Goal: Task Accomplishment & Management: Use online tool/utility

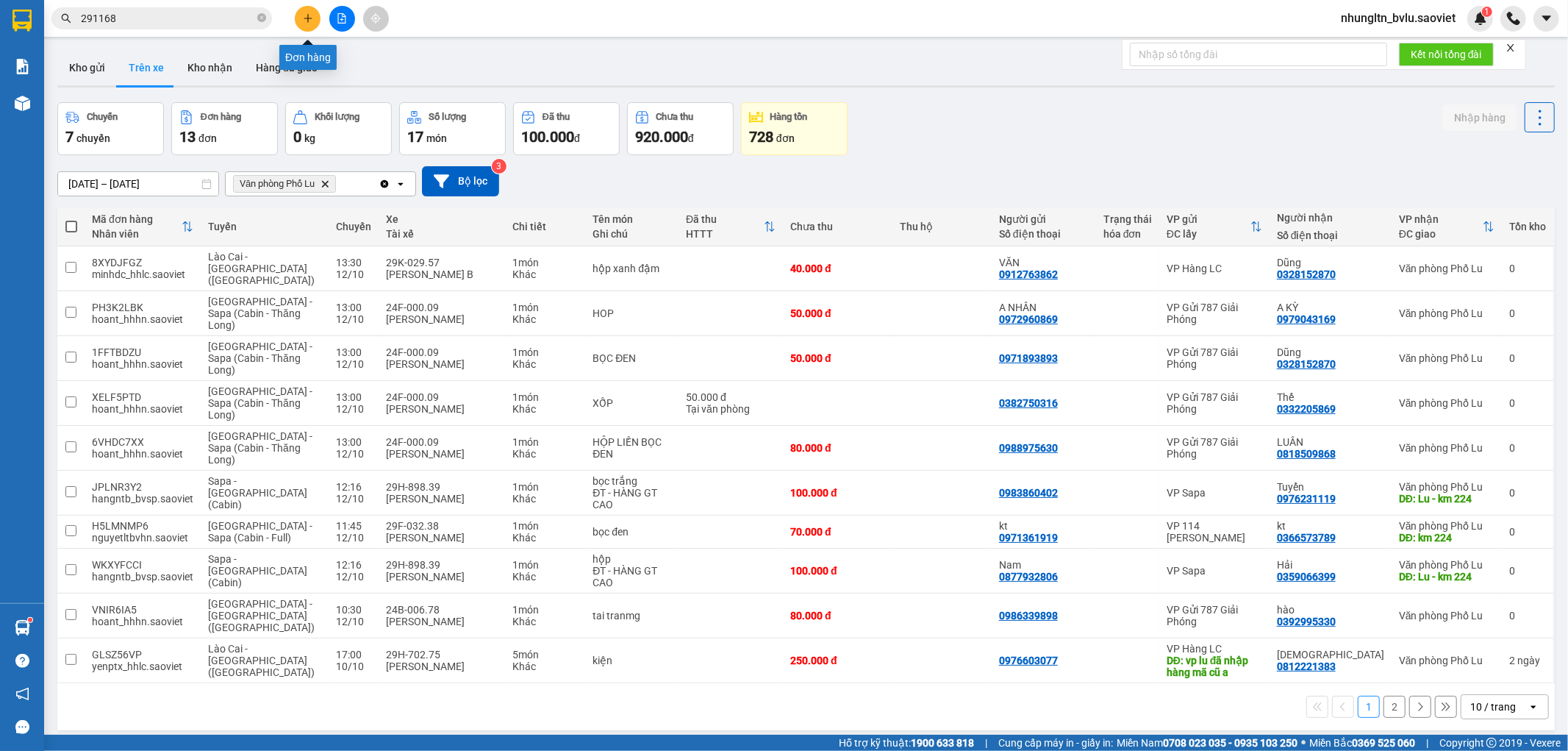
click at [311, 24] on button at bounding box center [308, 19] width 26 height 26
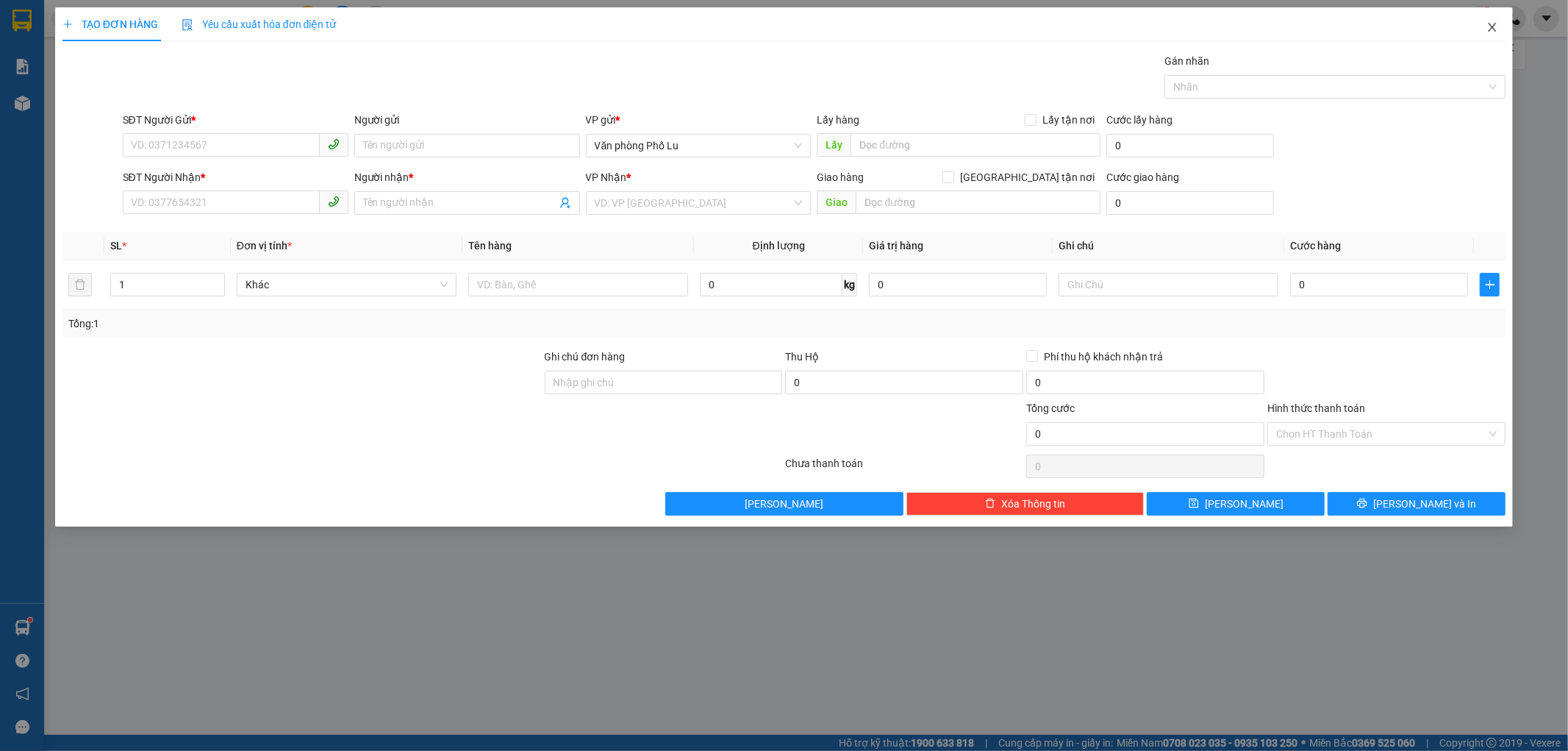
drag, startPoint x: 1497, startPoint y: 34, endPoint x: 371, endPoint y: 0, distance: 1126.5
click at [1497, 33] on span "Close" at bounding box center [1492, 28] width 41 height 41
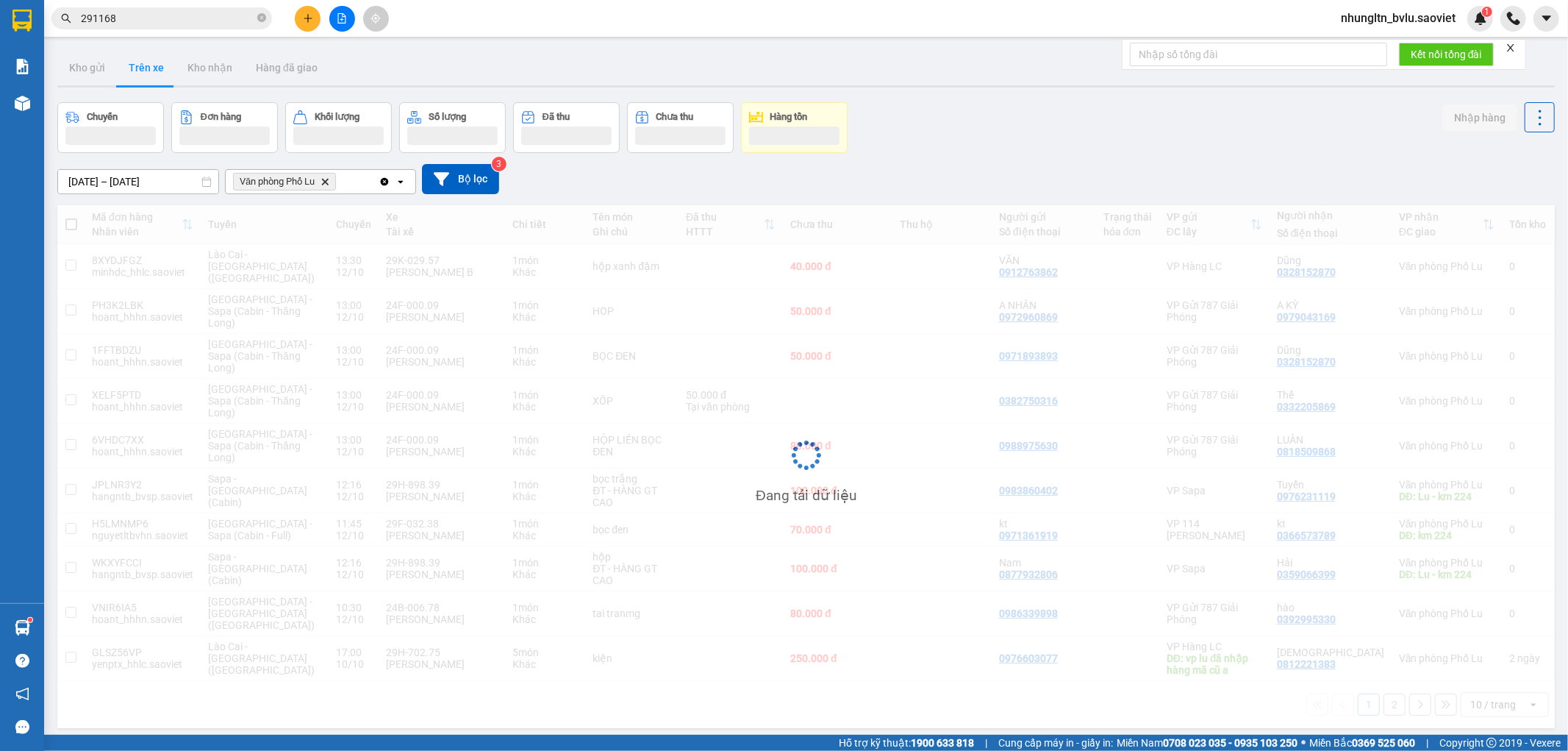
click at [350, 23] on button at bounding box center [342, 19] width 26 height 26
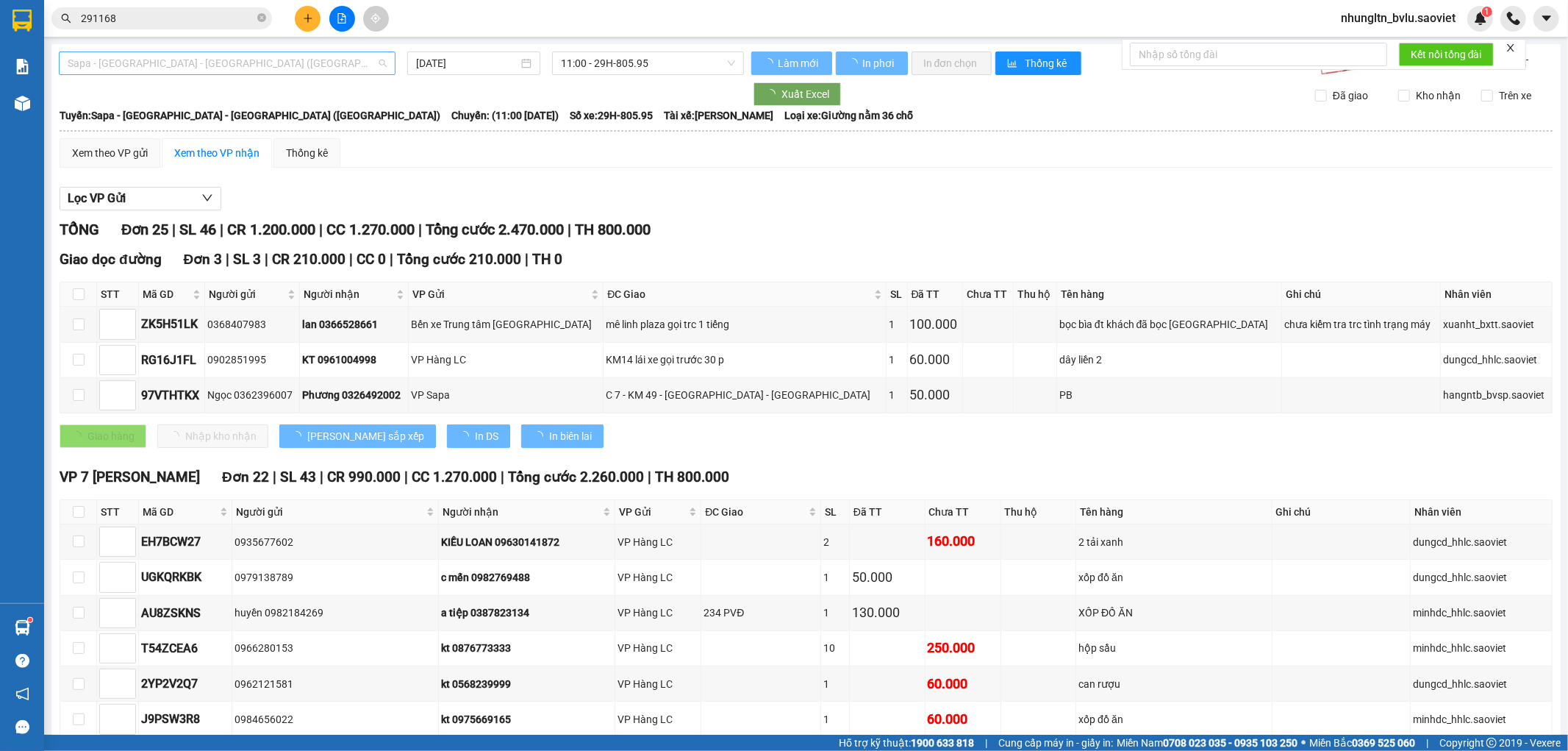
click at [325, 57] on span "Sapa - [GEOGRAPHIC_DATA] - [GEOGRAPHIC_DATA] ([GEOGRAPHIC_DATA])" at bounding box center [227, 63] width 319 height 22
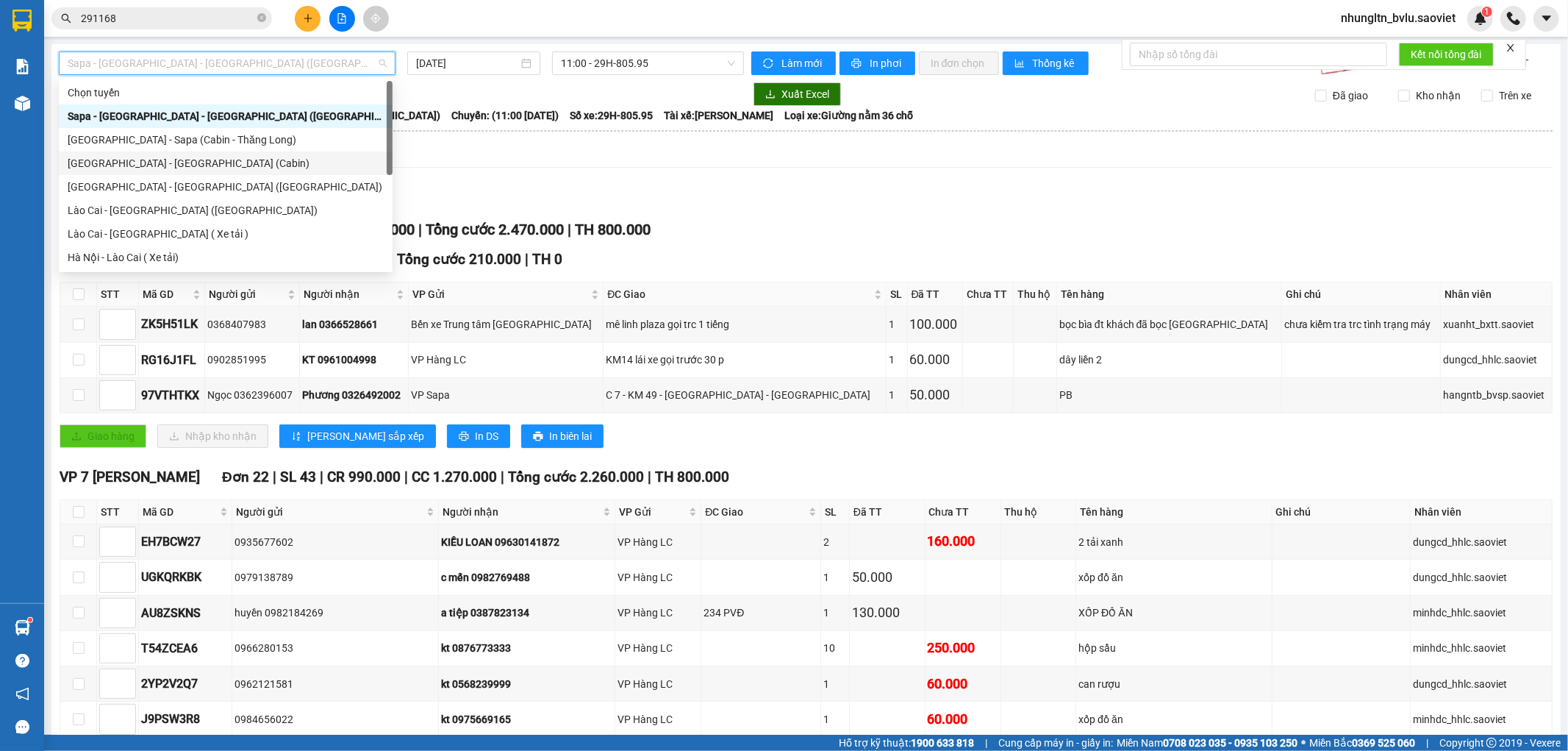
click at [194, 165] on div "[GEOGRAPHIC_DATA] - [GEOGRAPHIC_DATA] (Cabin)" at bounding box center [226, 163] width 316 height 16
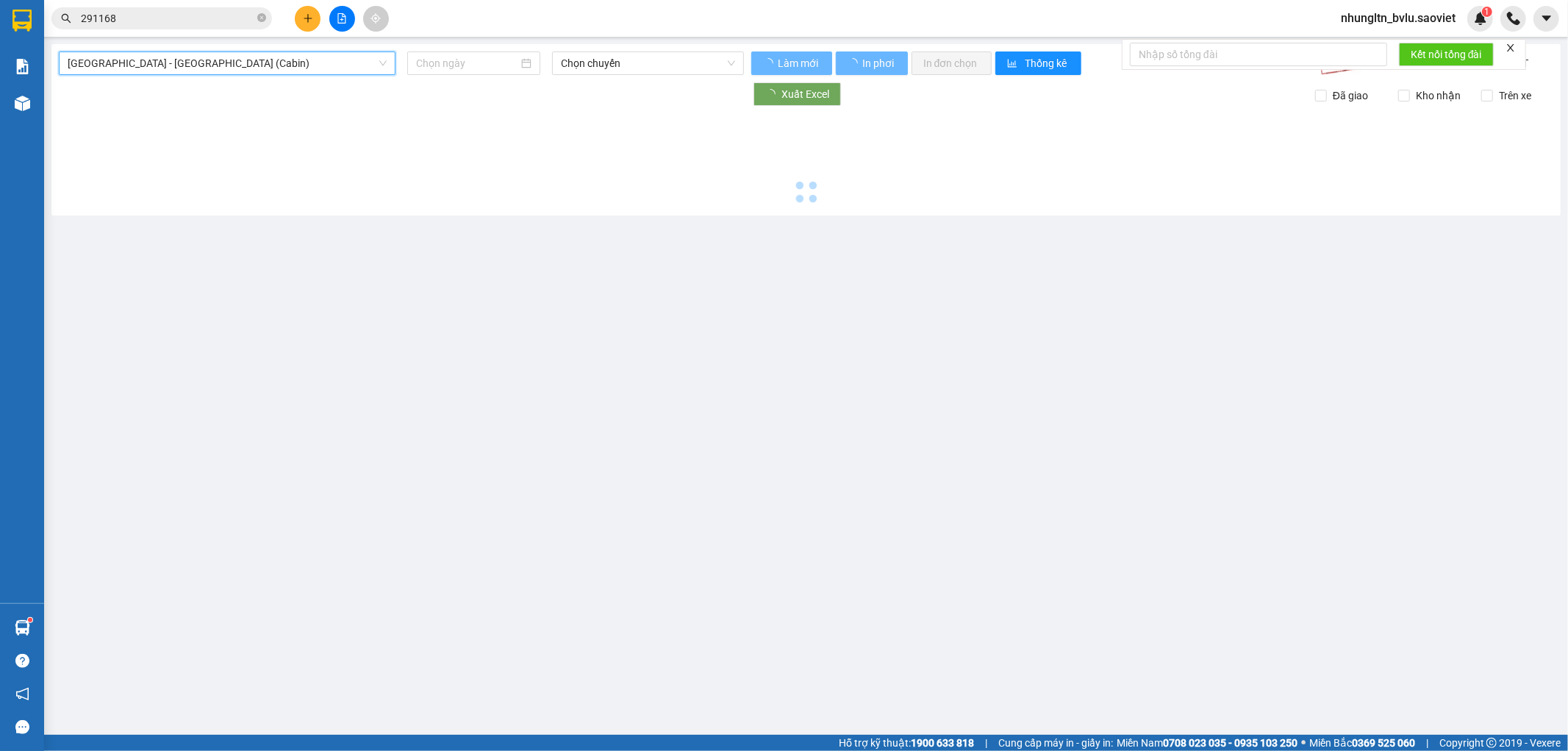
type input "[DATE]"
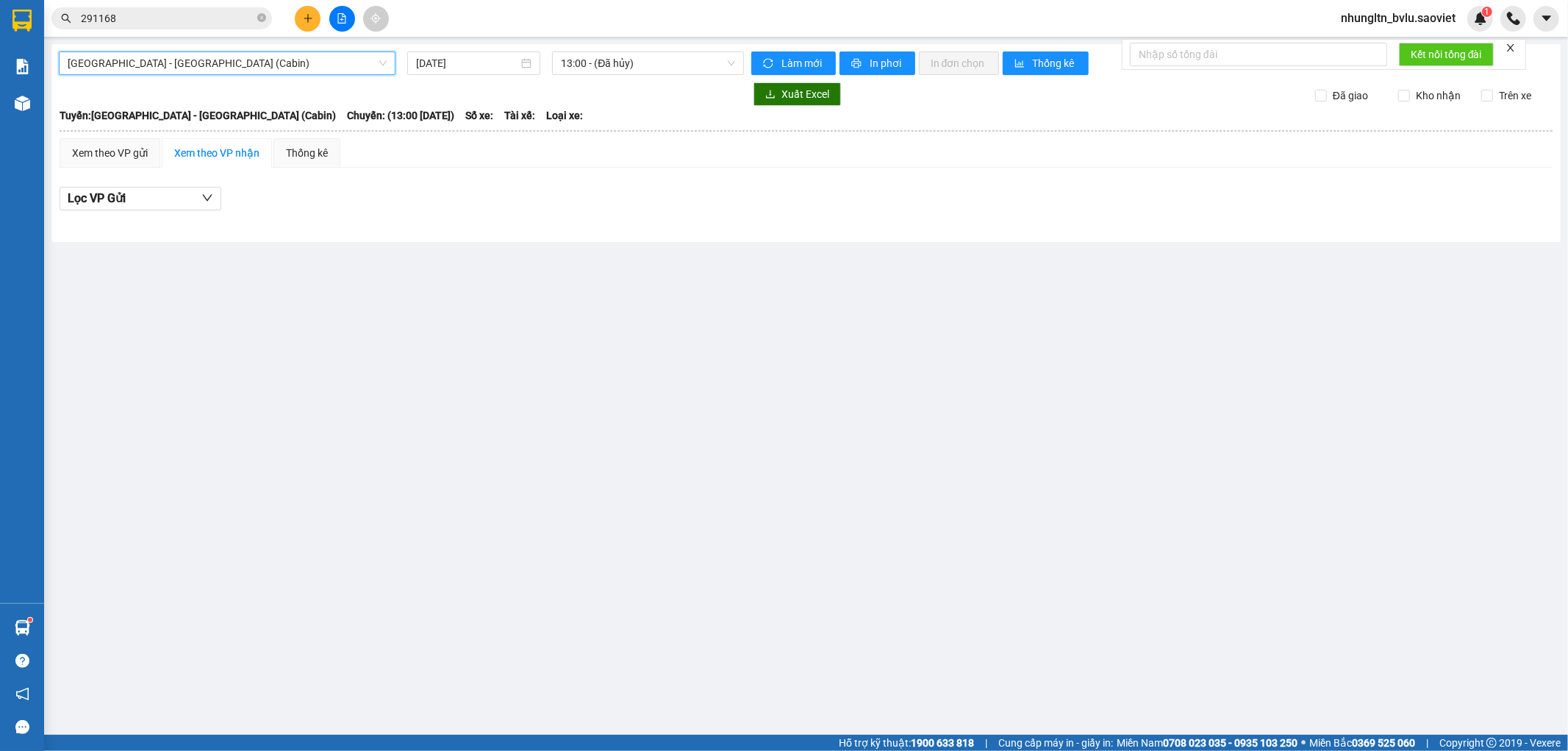
click at [267, 60] on span "[GEOGRAPHIC_DATA] - [GEOGRAPHIC_DATA] (Cabin)" at bounding box center [227, 63] width 319 height 22
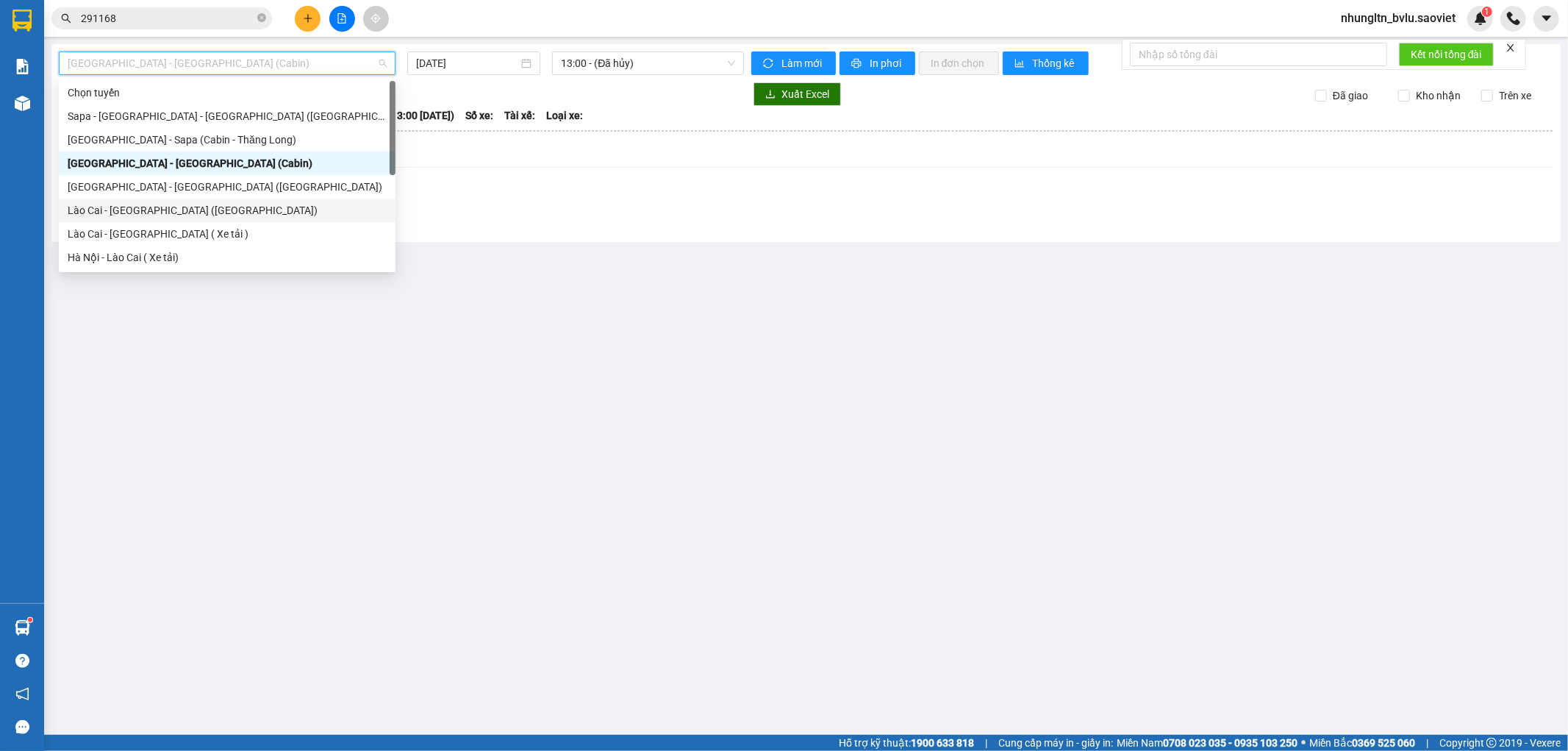
scroll to position [118, 0]
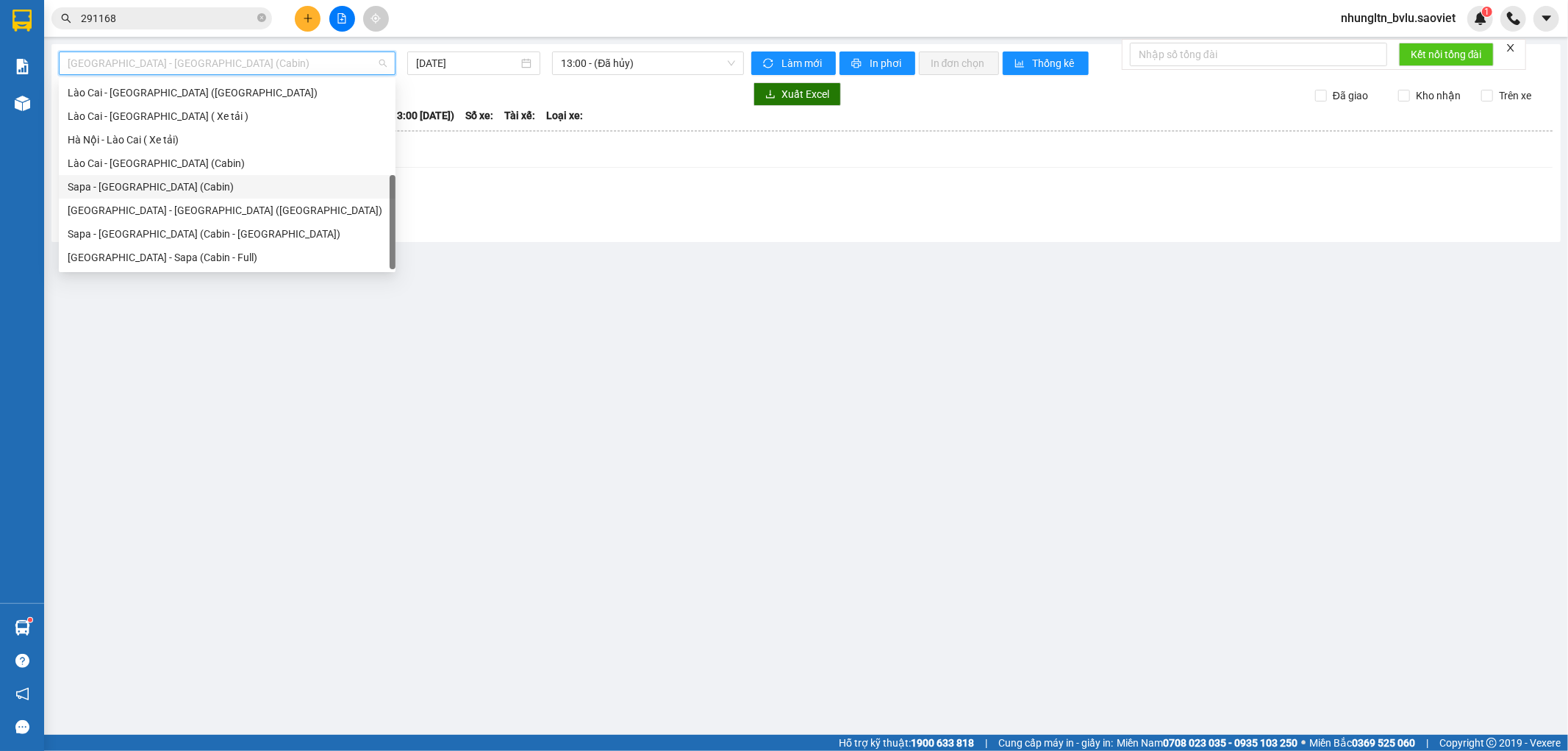
click at [159, 188] on div "Sapa - [GEOGRAPHIC_DATA] (Cabin)" at bounding box center [227, 187] width 319 height 16
type input "[DATE]"
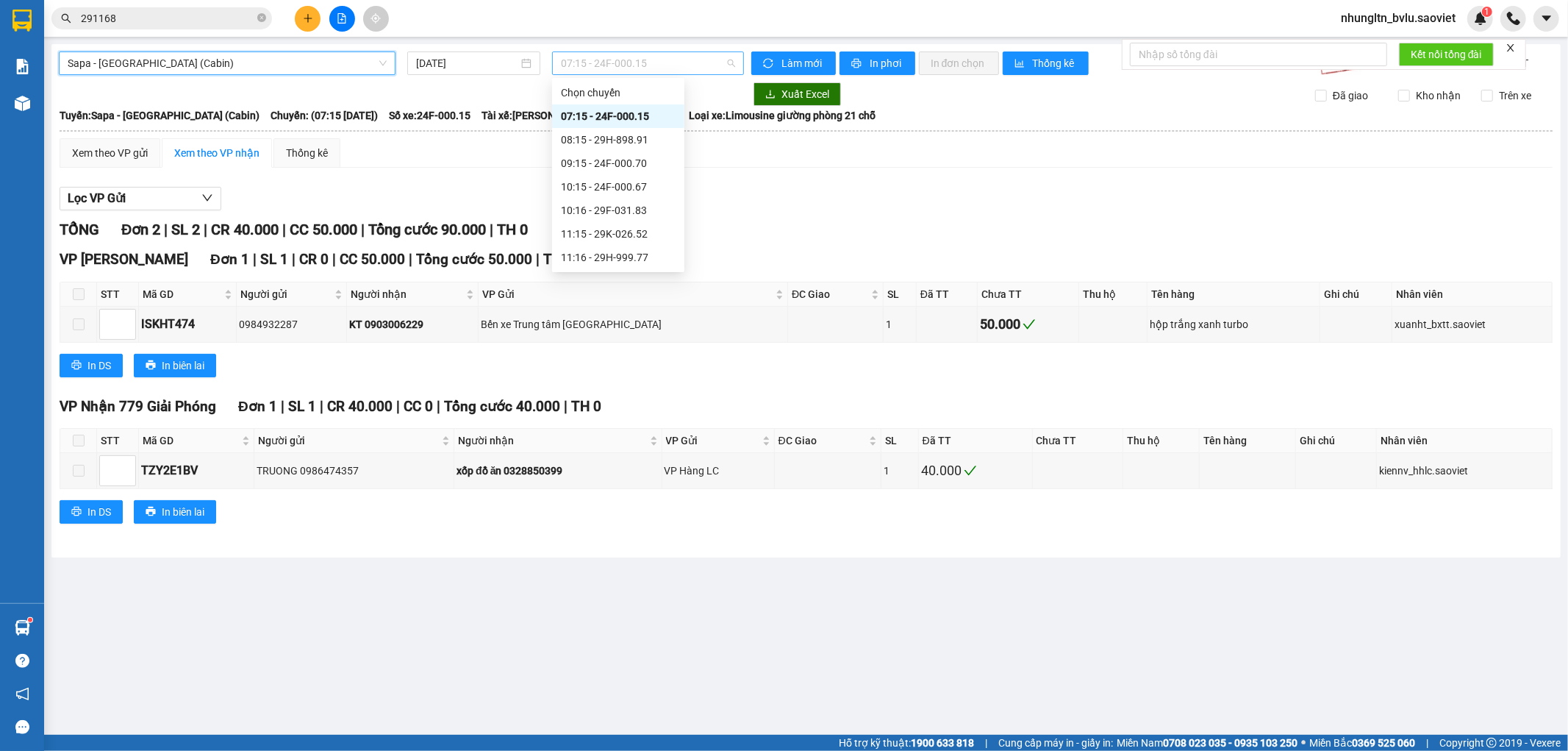
click at [620, 63] on span "07:15 - 24F-000.15" at bounding box center [647, 63] width 174 height 22
click at [658, 105] on div "15:16 (TC) - 29H-897.72" at bounding box center [618, 108] width 115 height 16
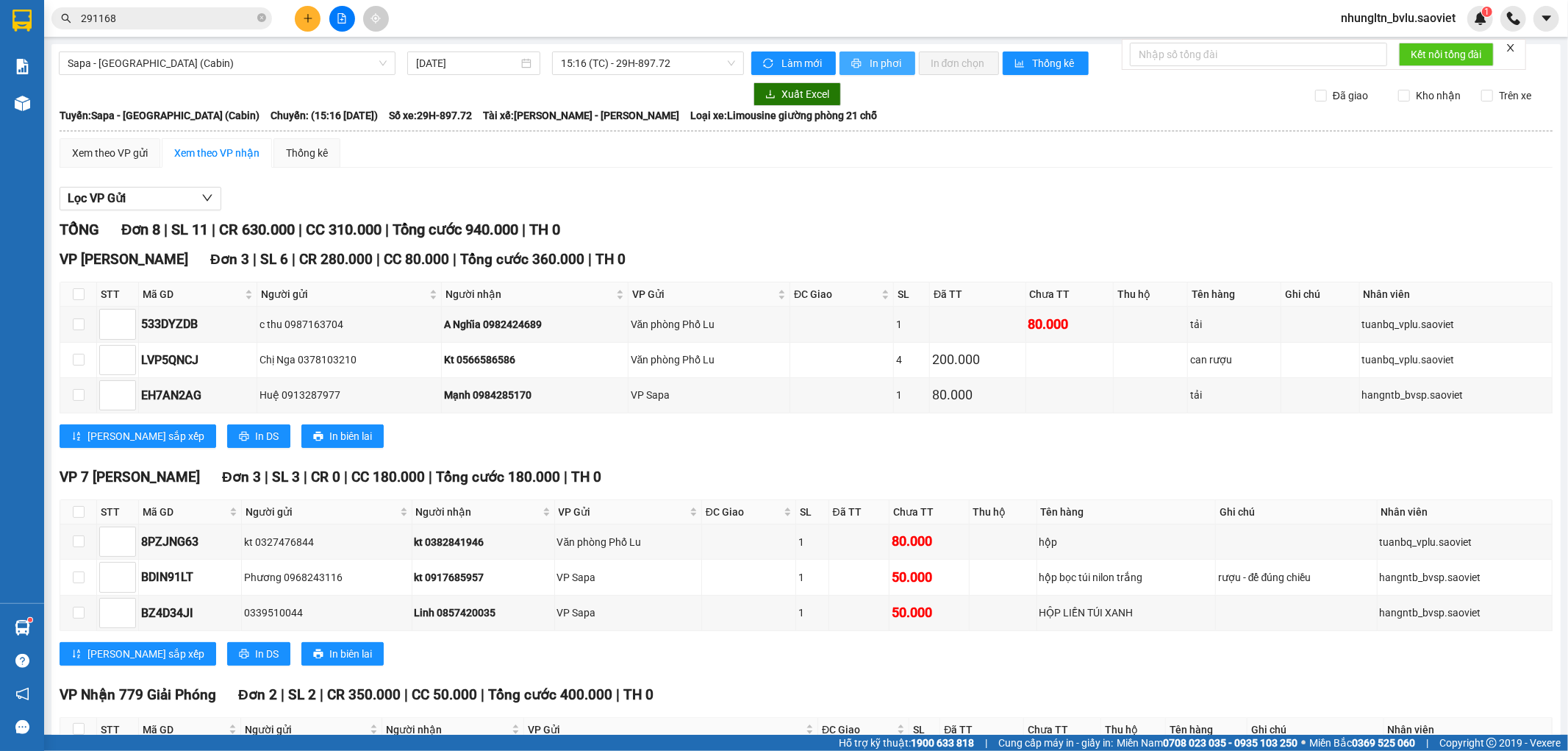
click at [895, 60] on span "In phơi" at bounding box center [886, 63] width 34 height 16
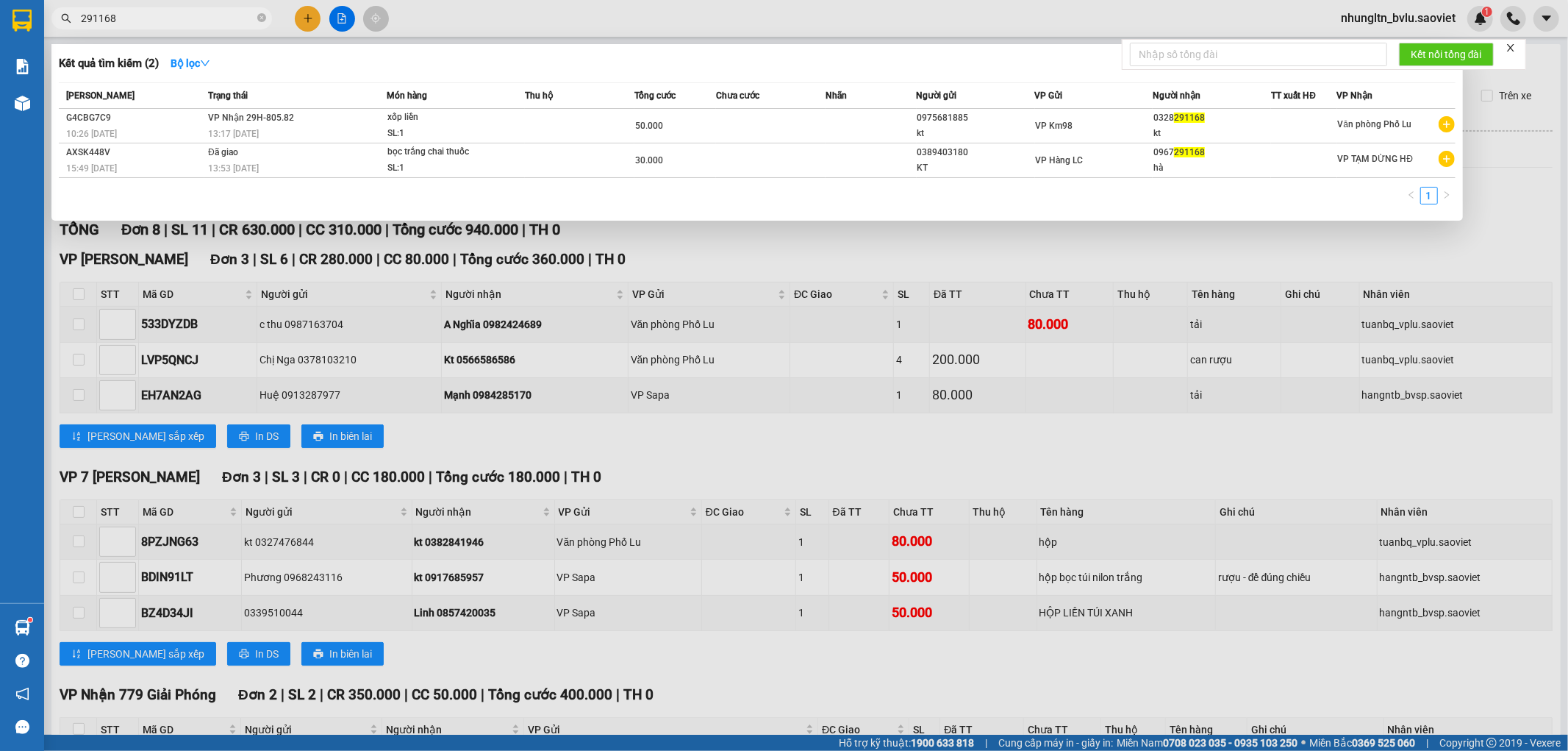
click at [119, 18] on input "291168" at bounding box center [168, 19] width 174 height 16
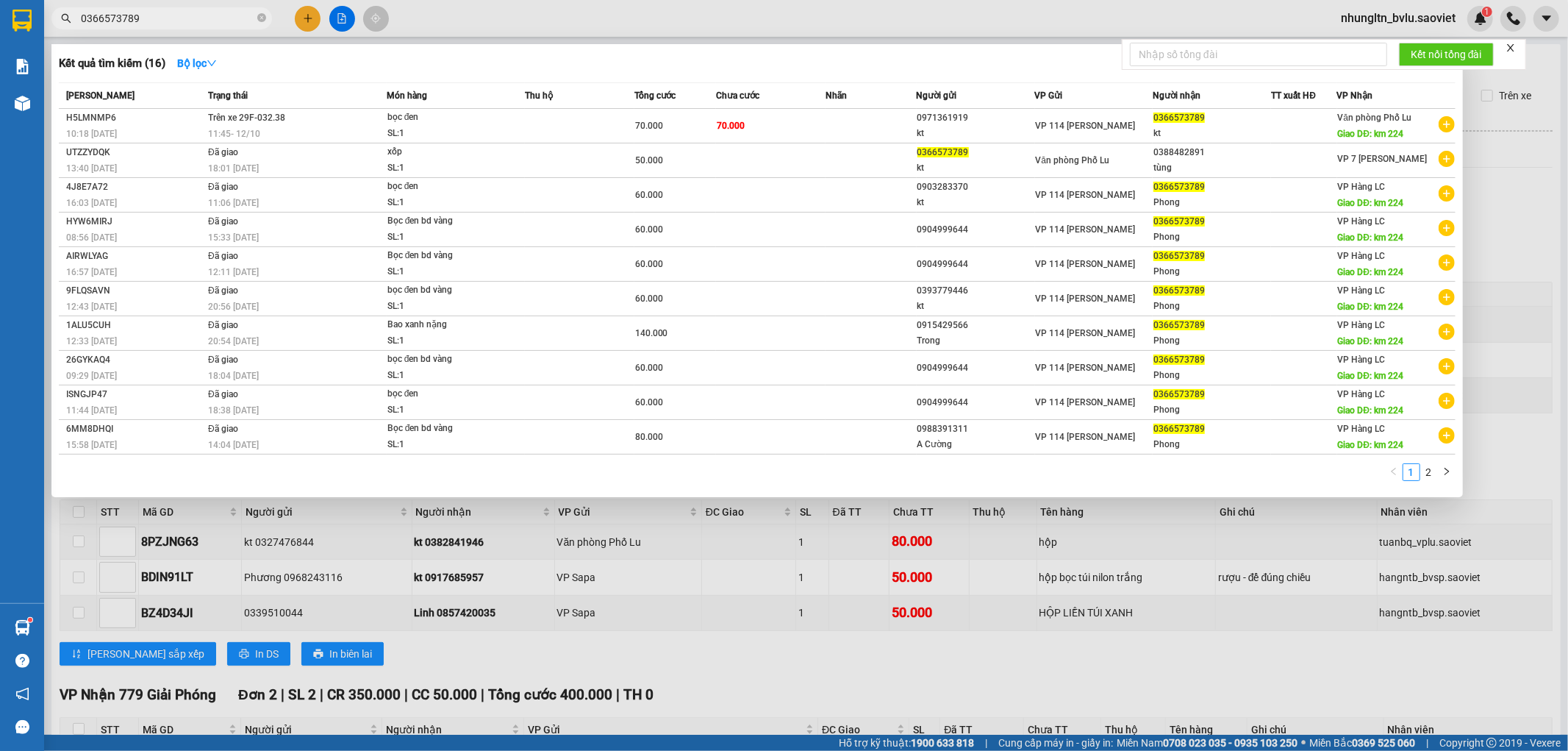
click at [1505, 341] on div at bounding box center [784, 376] width 1568 height 751
click at [151, 19] on input "0366573789" at bounding box center [168, 19] width 174 height 16
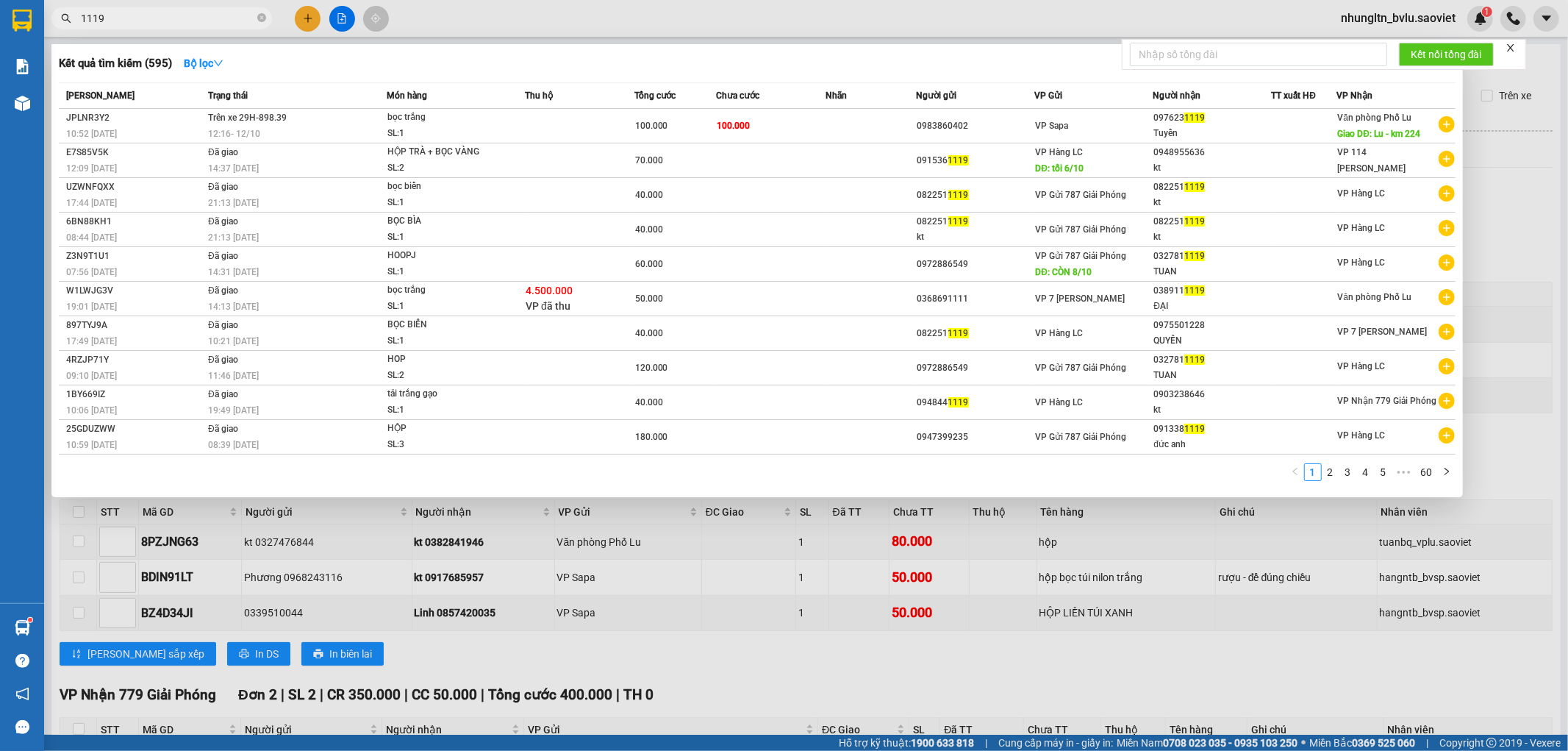
type input "1119"
